Goal: Navigation & Orientation: Find specific page/section

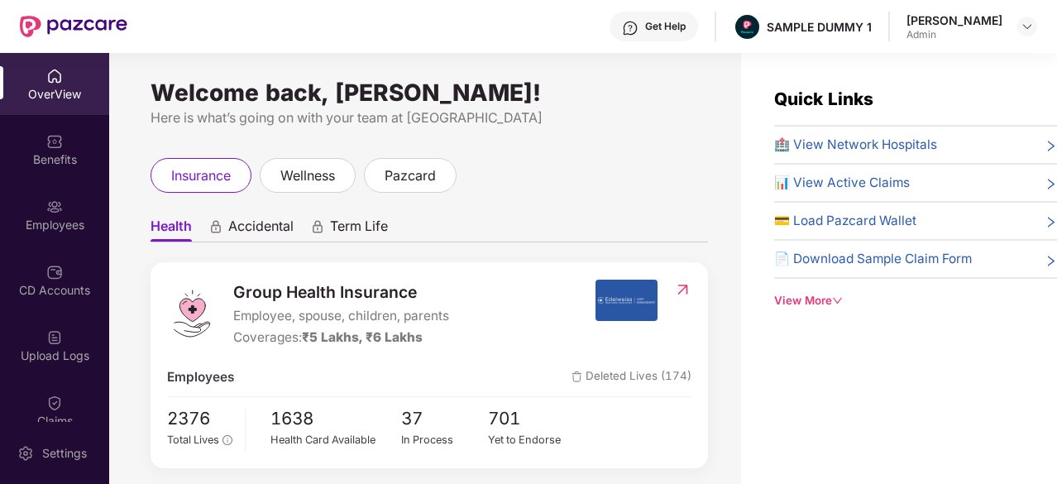
scroll to position [53, 0]
click at [60, 152] on div "Benefits" at bounding box center [54, 159] width 109 height 17
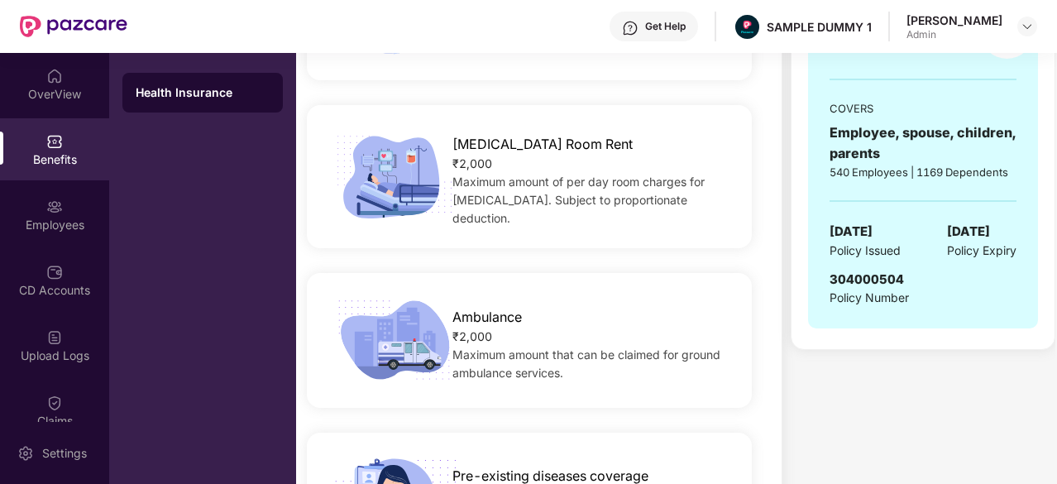
scroll to position [671, 0]
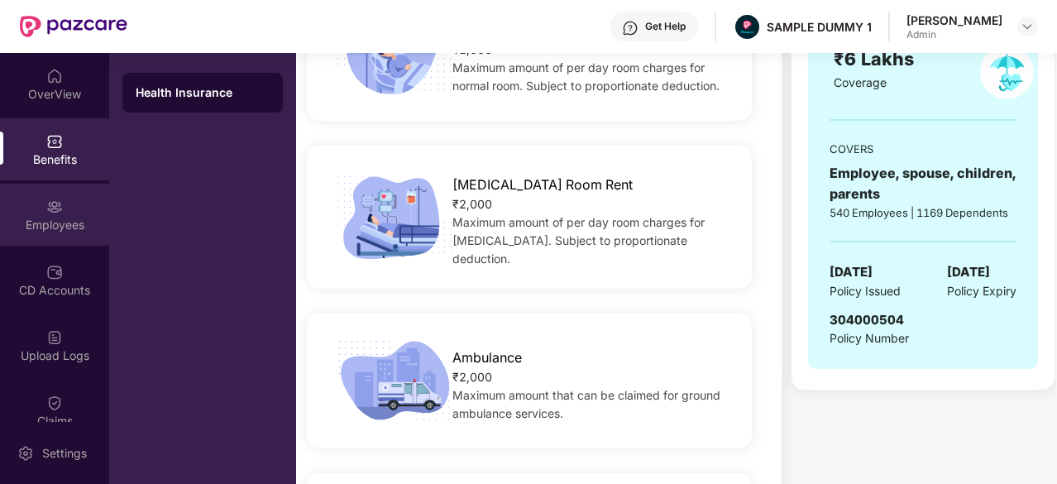
click at [23, 221] on div "Employees" at bounding box center [54, 225] width 109 height 17
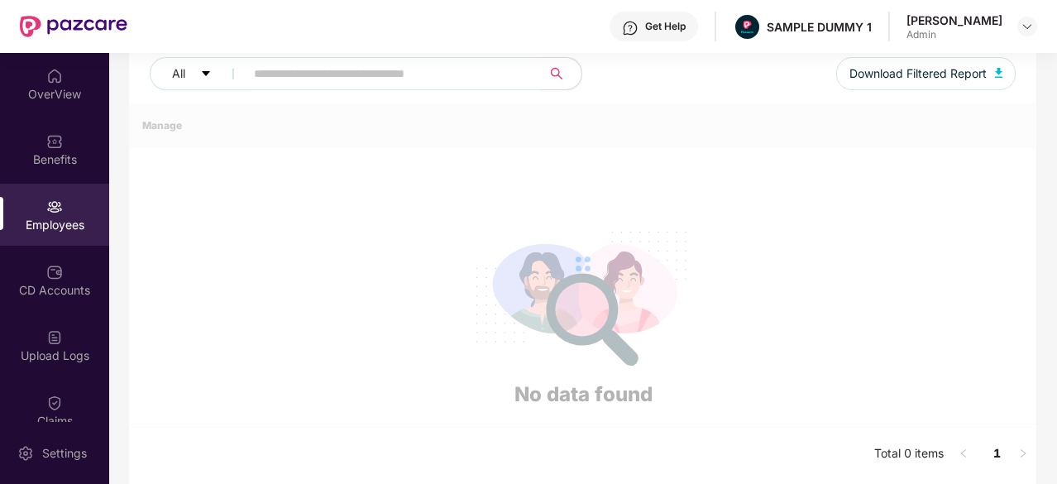
scroll to position [529, 0]
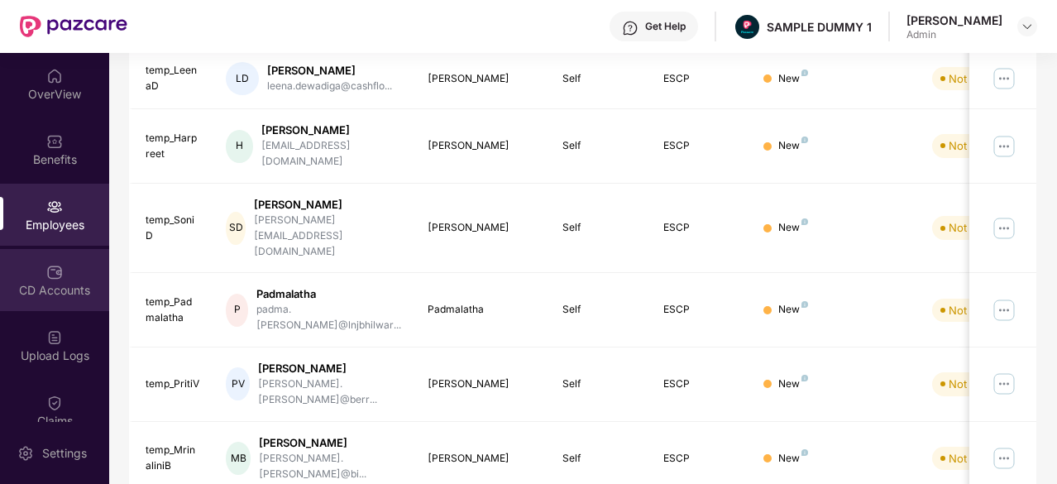
click at [36, 268] on div "CD Accounts" at bounding box center [54, 280] width 109 height 62
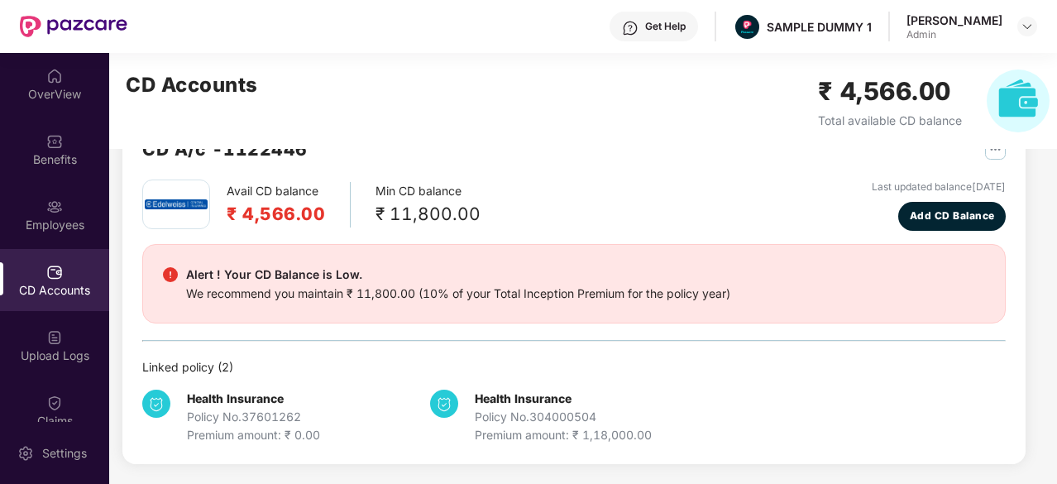
scroll to position [51, 0]
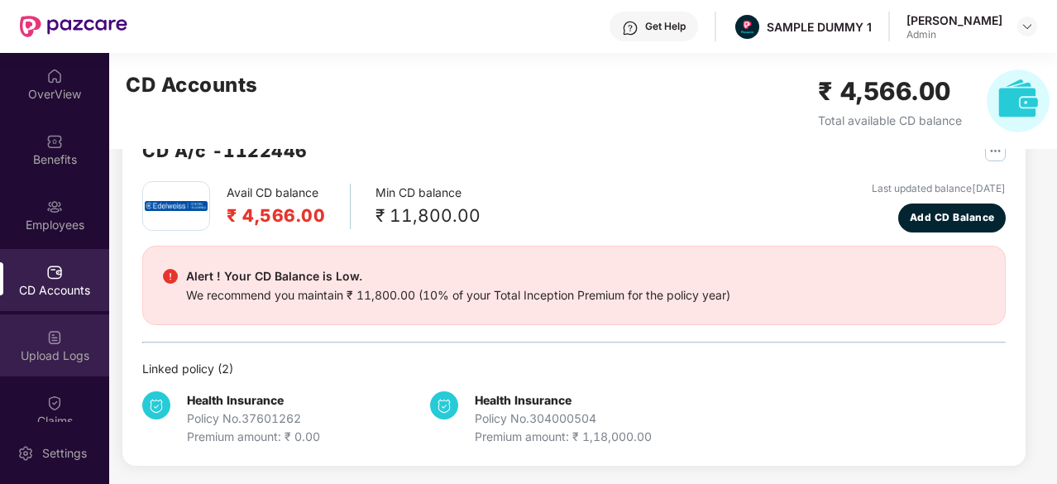
click at [17, 336] on div "Upload Logs" at bounding box center [54, 345] width 109 height 62
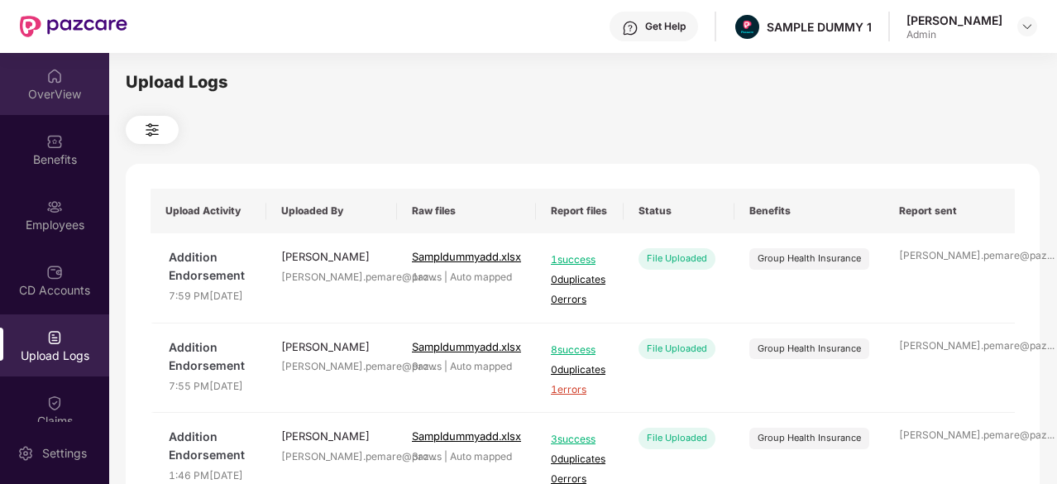
click at [39, 89] on div "OverView" at bounding box center [54, 94] width 109 height 17
